Goal: Navigation & Orientation: Find specific page/section

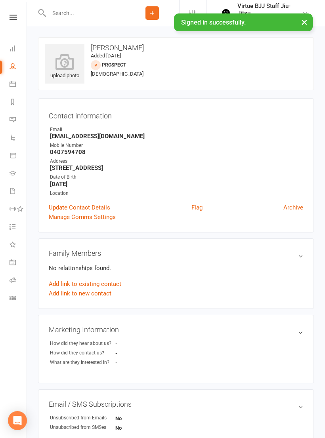
click at [2, 5] on nav "Clubworx Dashboard People Calendar Reports Messages Automations Product Sales G…" at bounding box center [13, 221] width 27 height 438
click at [13, 19] on icon at bounding box center [14, 17] width 8 height 5
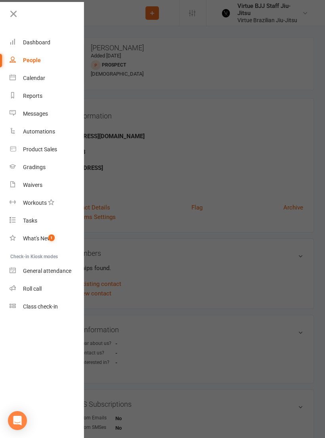
click at [27, 62] on div "People" at bounding box center [32, 60] width 18 height 6
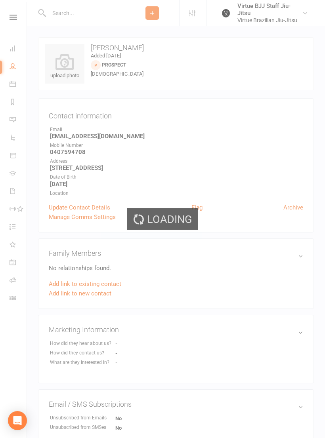
select select "100"
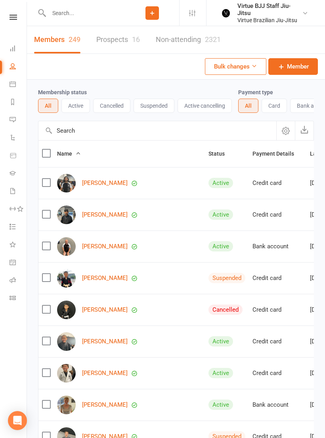
click at [77, 108] on button "Active" at bounding box center [75, 106] width 29 height 14
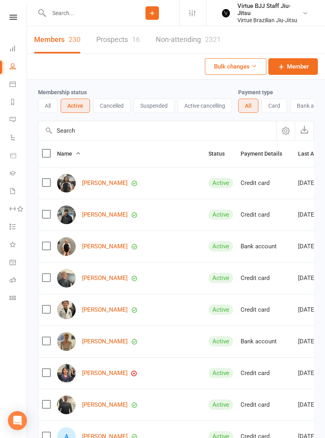
click at [153, 108] on button "Suspended" at bounding box center [154, 106] width 41 height 14
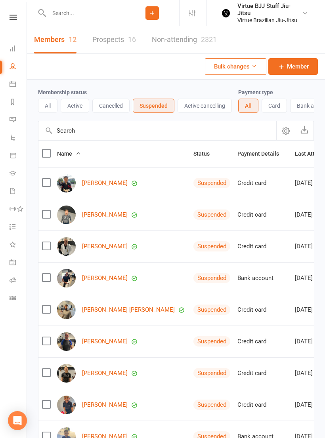
click at [92, 183] on link "[PERSON_NAME]" at bounding box center [105, 183] width 46 height 7
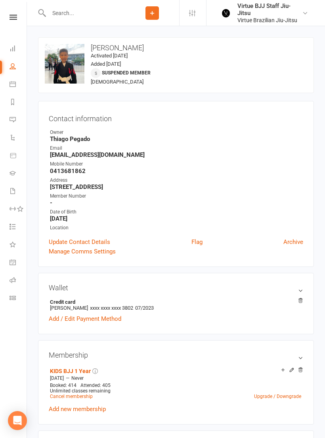
select select "100"
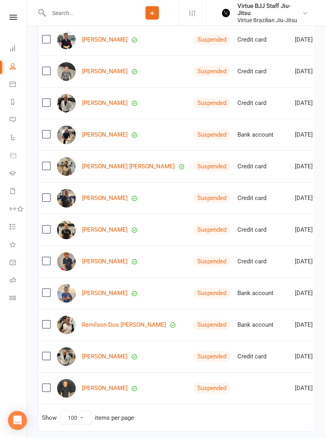
scroll to position [143, 0]
click at [71, 235] on img at bounding box center [66, 230] width 19 height 19
click at [109, 233] on link "[PERSON_NAME]" at bounding box center [105, 230] width 46 height 7
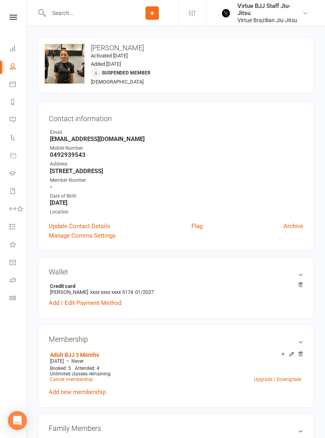
click at [0, 0] on div "change photo" at bounding box center [0, 0] width 0 height 0
click at [231, 101] on div "Contact information Owner Email [EMAIL_ADDRESS][DOMAIN_NAME] Mobile Number [PHO…" at bounding box center [176, 176] width 276 height 150
click at [0, 0] on icon at bounding box center [0, 0] width 0 height 0
click at [14, 27] on div "Clubworx" at bounding box center [13, 28] width 27 height 26
click at [4, 15] on link at bounding box center [13, 17] width 28 height 5
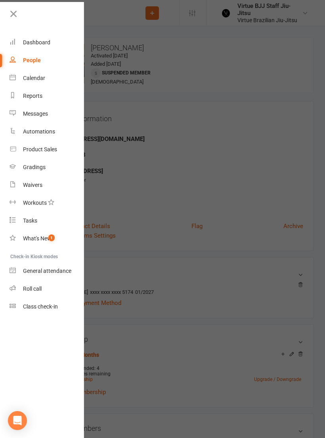
click at [34, 66] on link "People" at bounding box center [47, 61] width 75 height 18
select select "100"
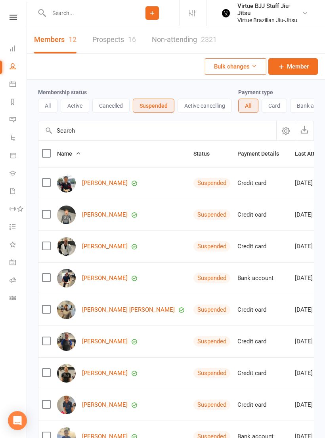
click at [116, 103] on button "Cancelled" at bounding box center [110, 106] width 37 height 14
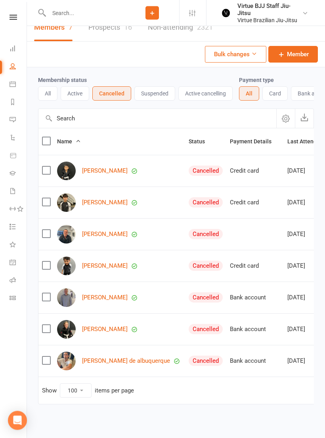
scroll to position [12, 0]
